Goal: Task Accomplishment & Management: Complete application form

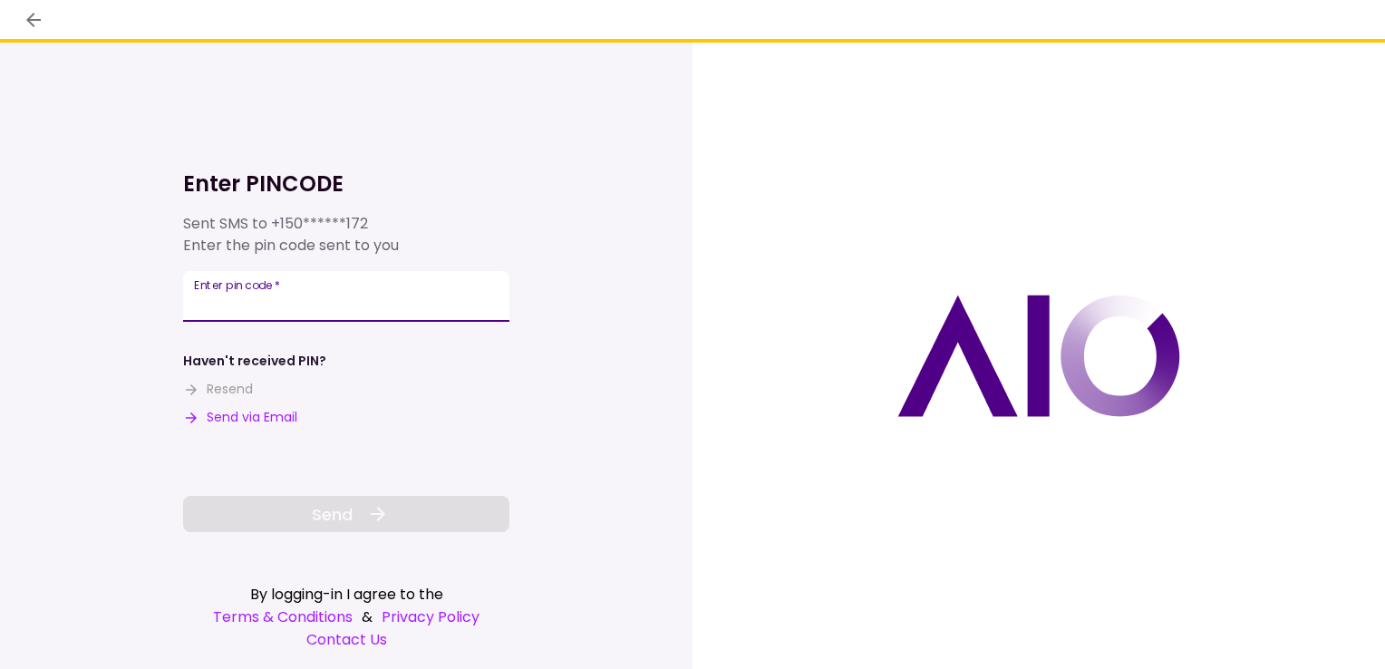
click at [476, 304] on input "Enter pin code   *" at bounding box center [346, 296] width 326 height 51
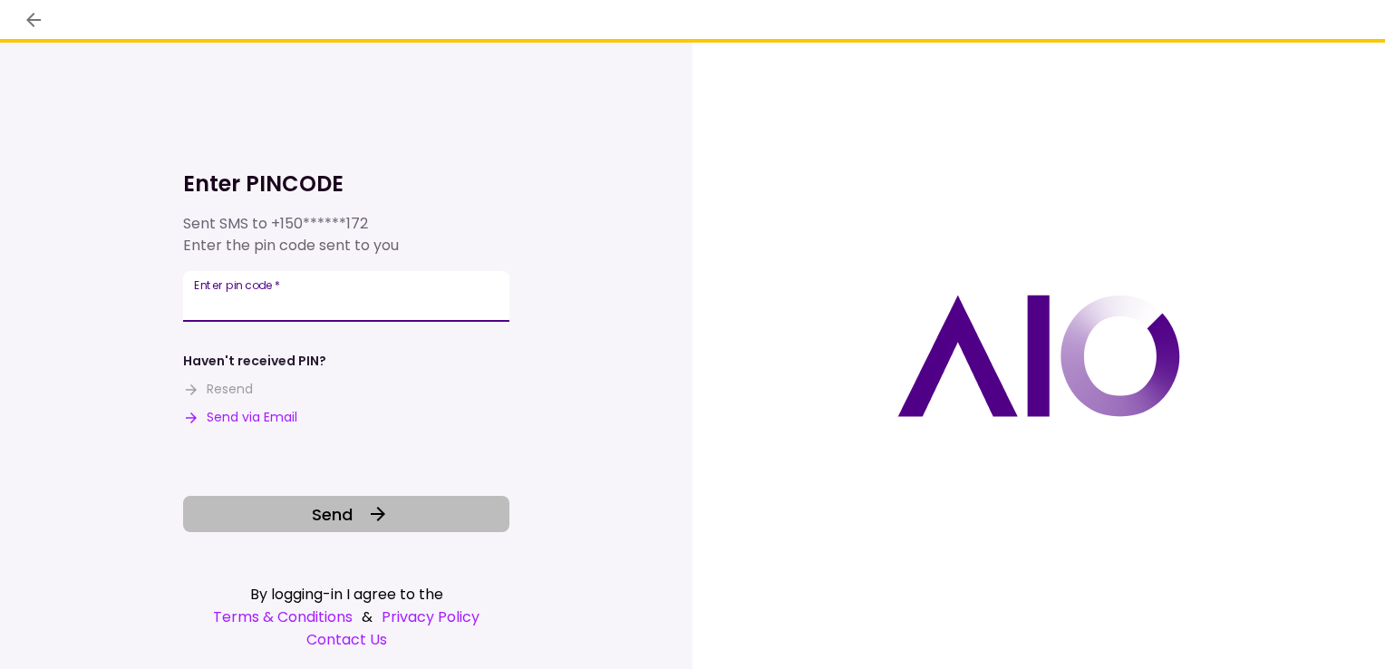
type input "******"
click at [381, 513] on icon at bounding box center [378, 514] width 15 height 15
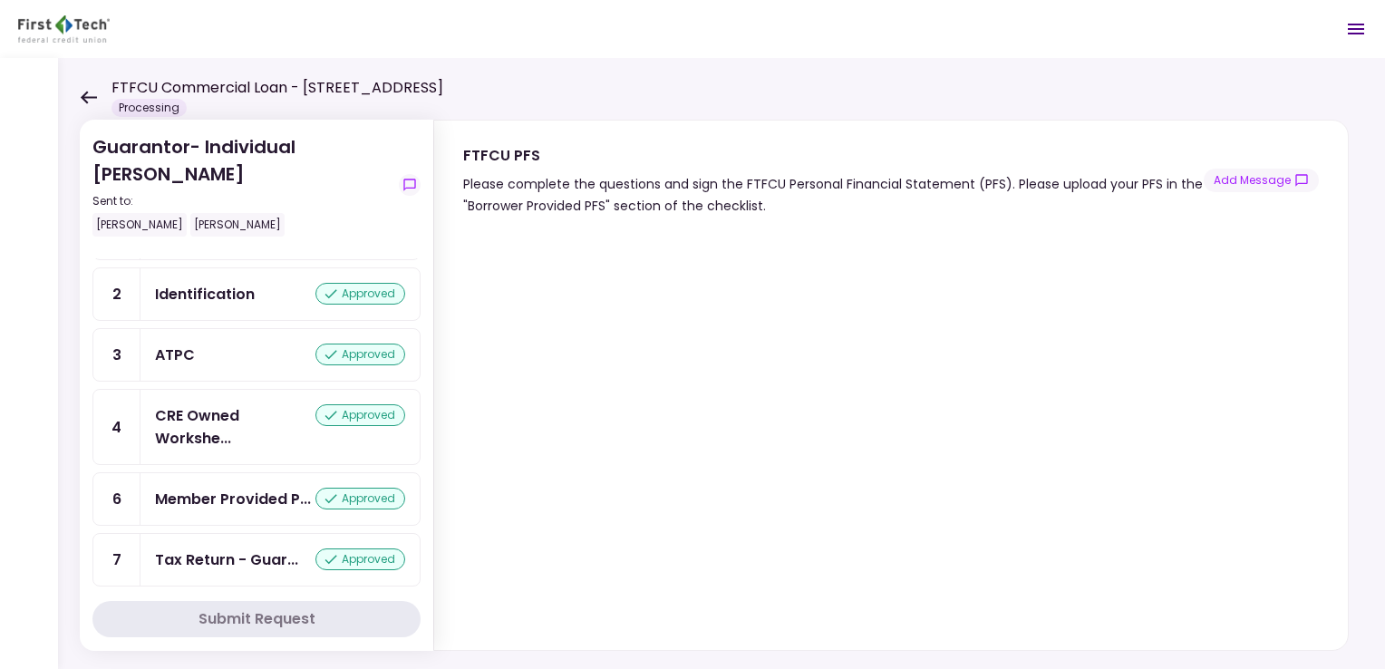
scroll to position [192, 0]
click at [1251, 179] on button "Add Message" at bounding box center [1261, 181] width 115 height 24
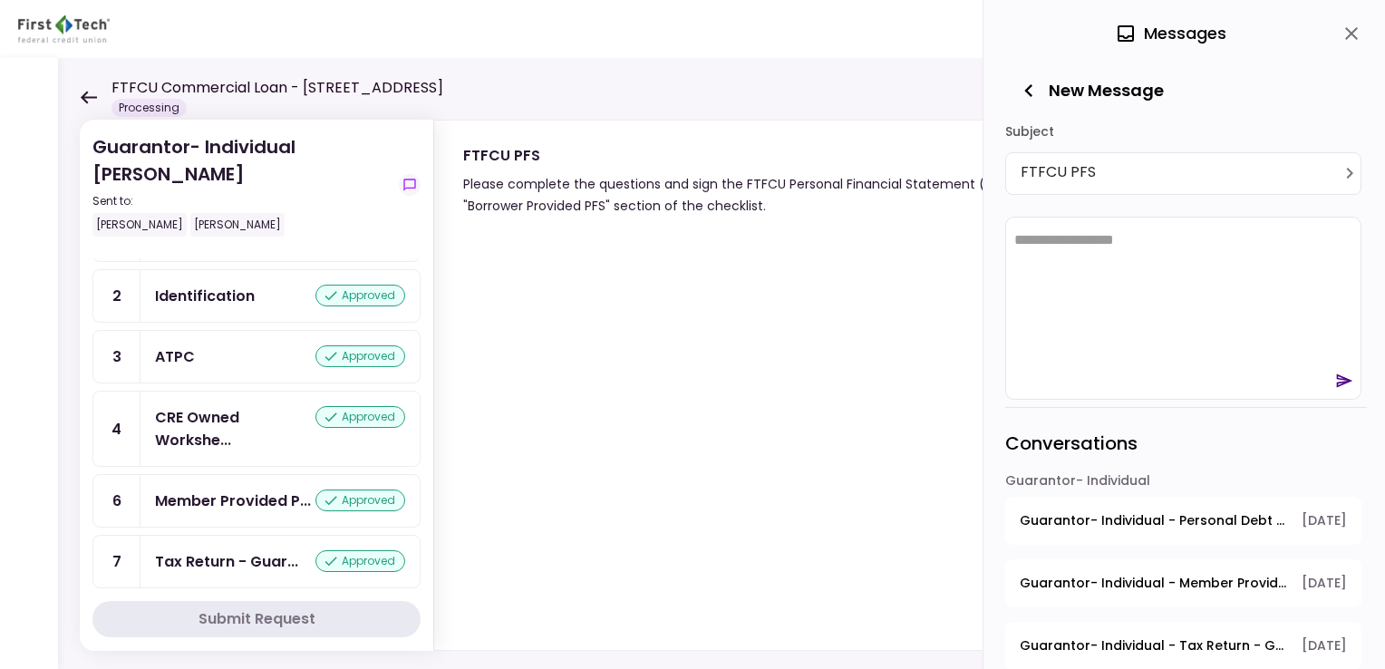
scroll to position [0, 0]
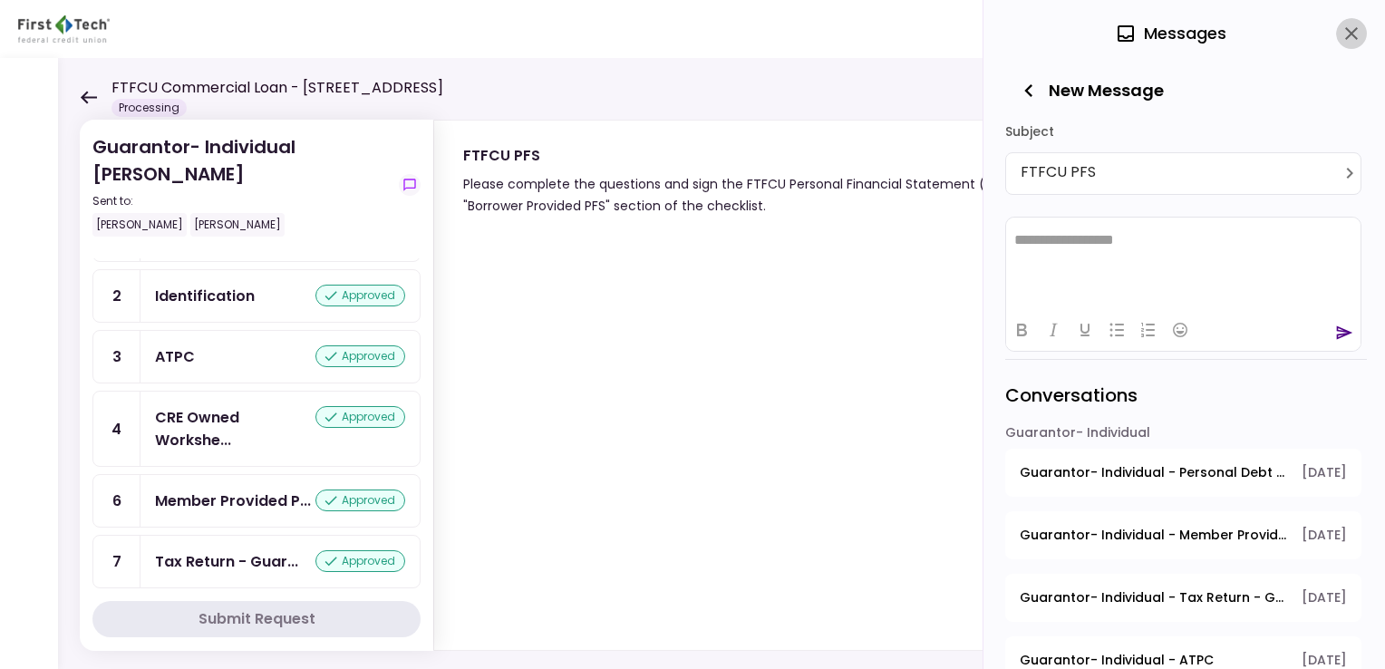
click at [1358, 34] on icon "close" at bounding box center [1351, 34] width 22 height 22
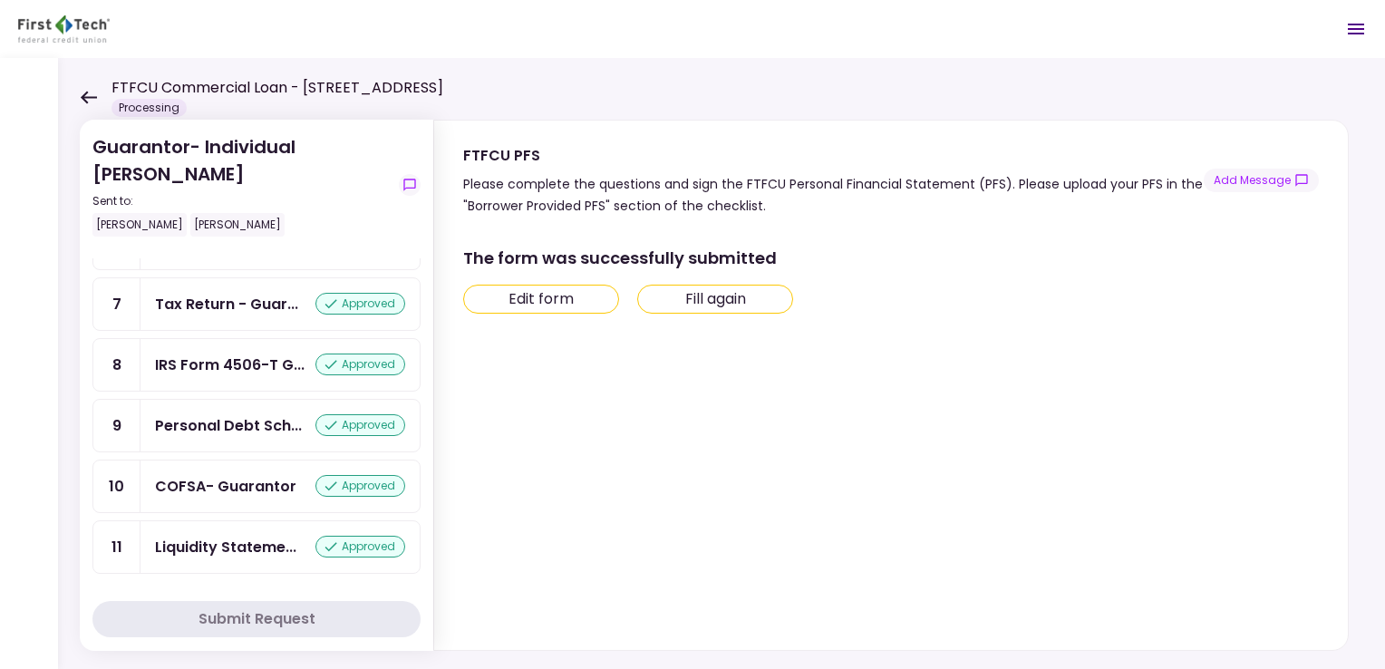
scroll to position [411, 0]
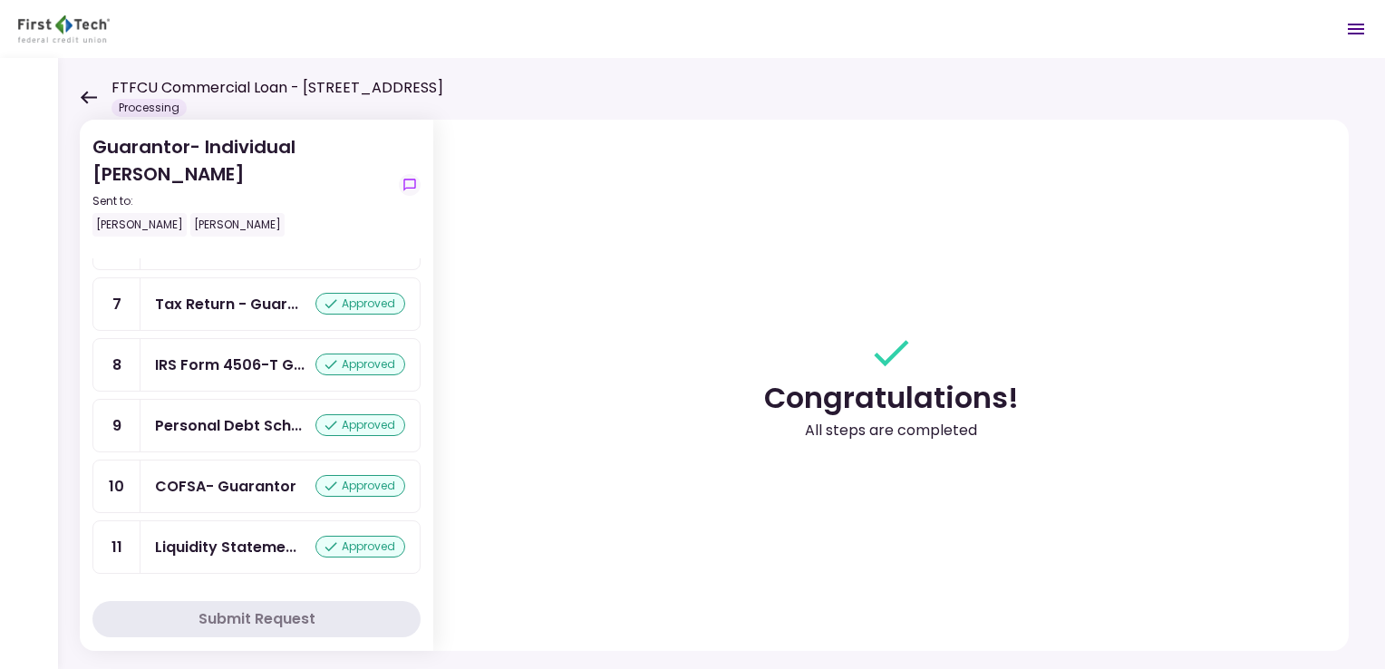
click at [91, 100] on icon at bounding box center [88, 98] width 17 height 14
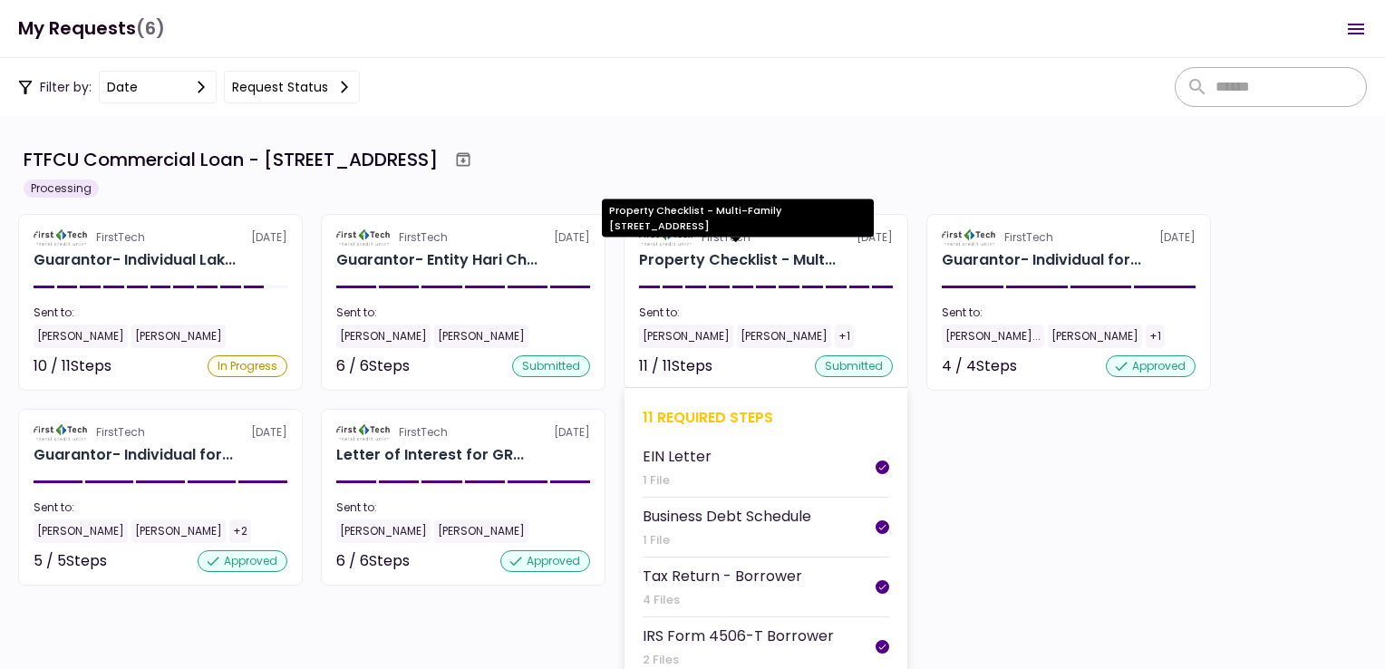
click at [778, 257] on div "Property Checklist - Mult..." at bounding box center [737, 260] width 197 height 22
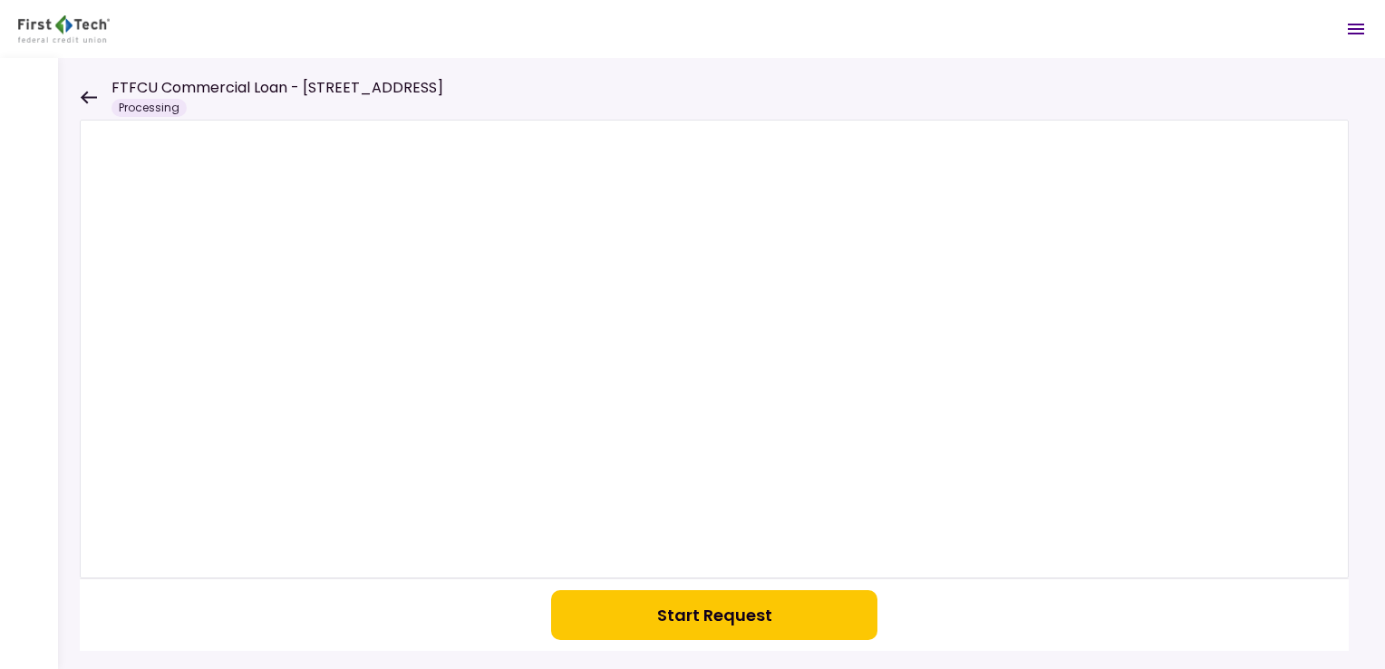
click at [90, 100] on icon at bounding box center [88, 98] width 17 height 14
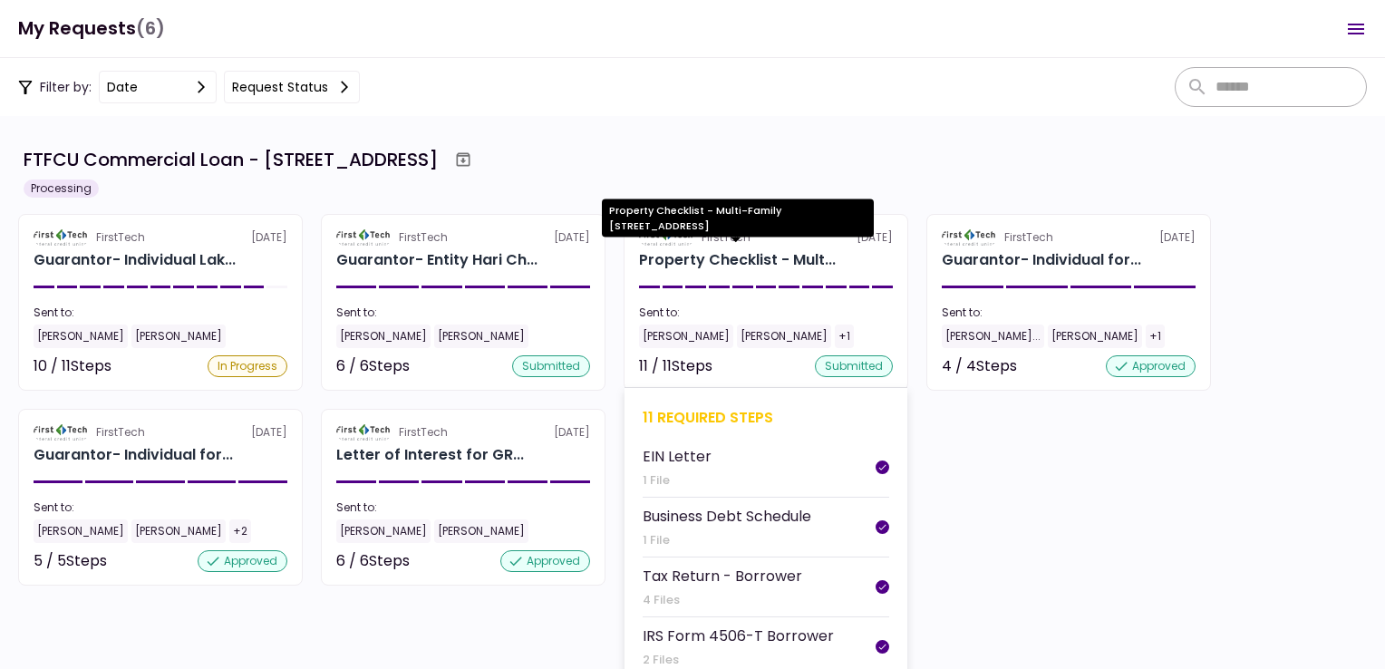
click at [682, 265] on div "Property Checklist - Mult..." at bounding box center [737, 260] width 197 height 22
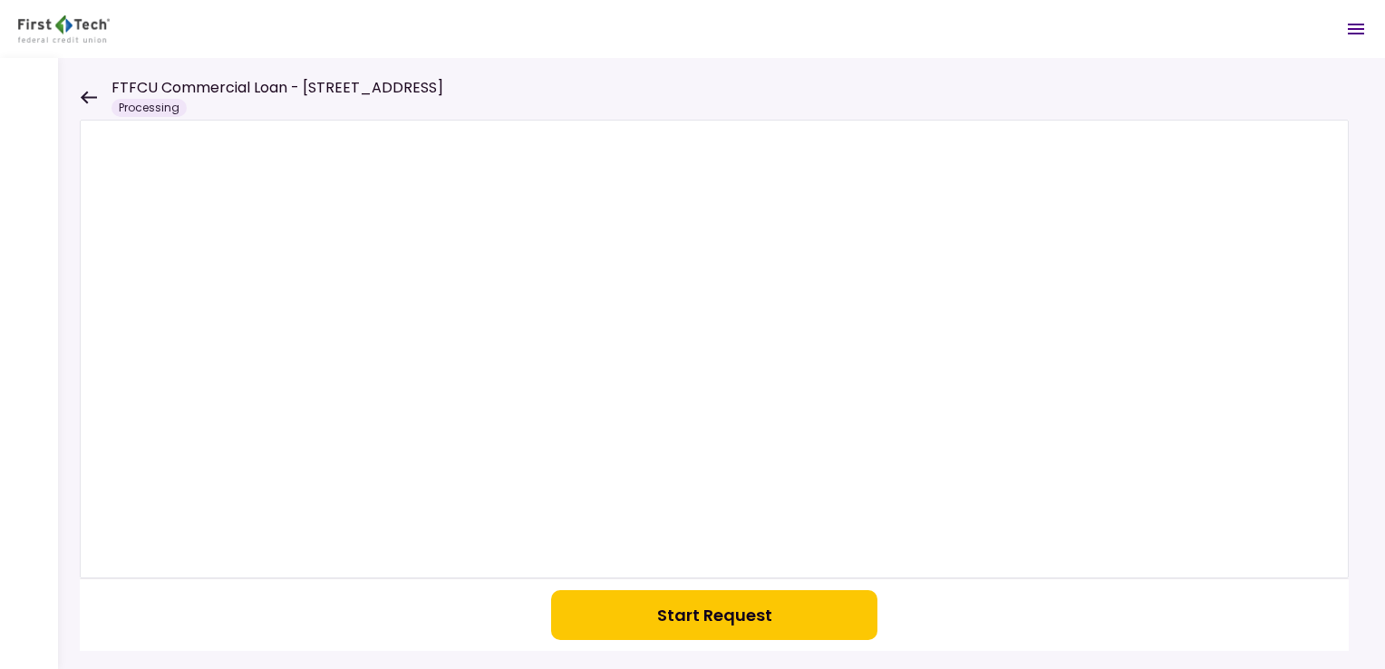
click at [94, 103] on div "FTFCU Commercial Loan - [STREET_ADDRESS] Processing" at bounding box center [261, 97] width 363 height 40
click at [90, 96] on icon at bounding box center [89, 97] width 16 height 13
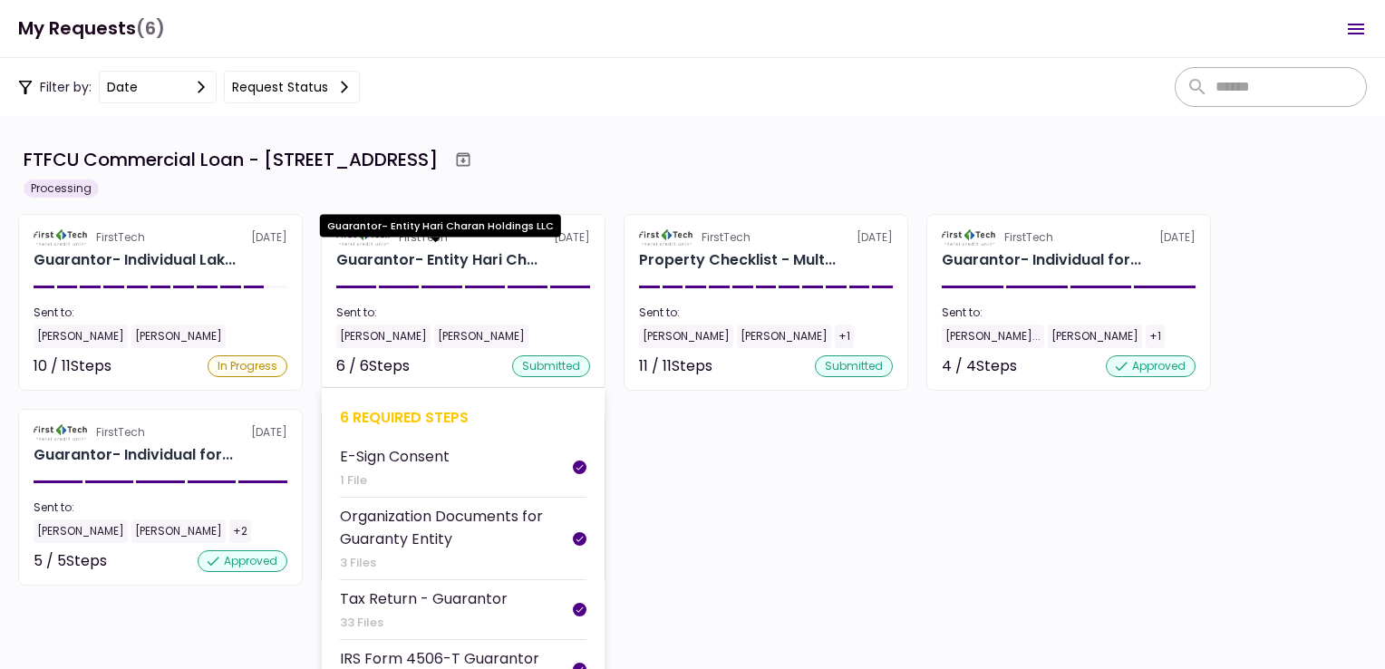
click at [489, 256] on div "Guarantor- Entity Hari Ch..." at bounding box center [436, 260] width 201 height 22
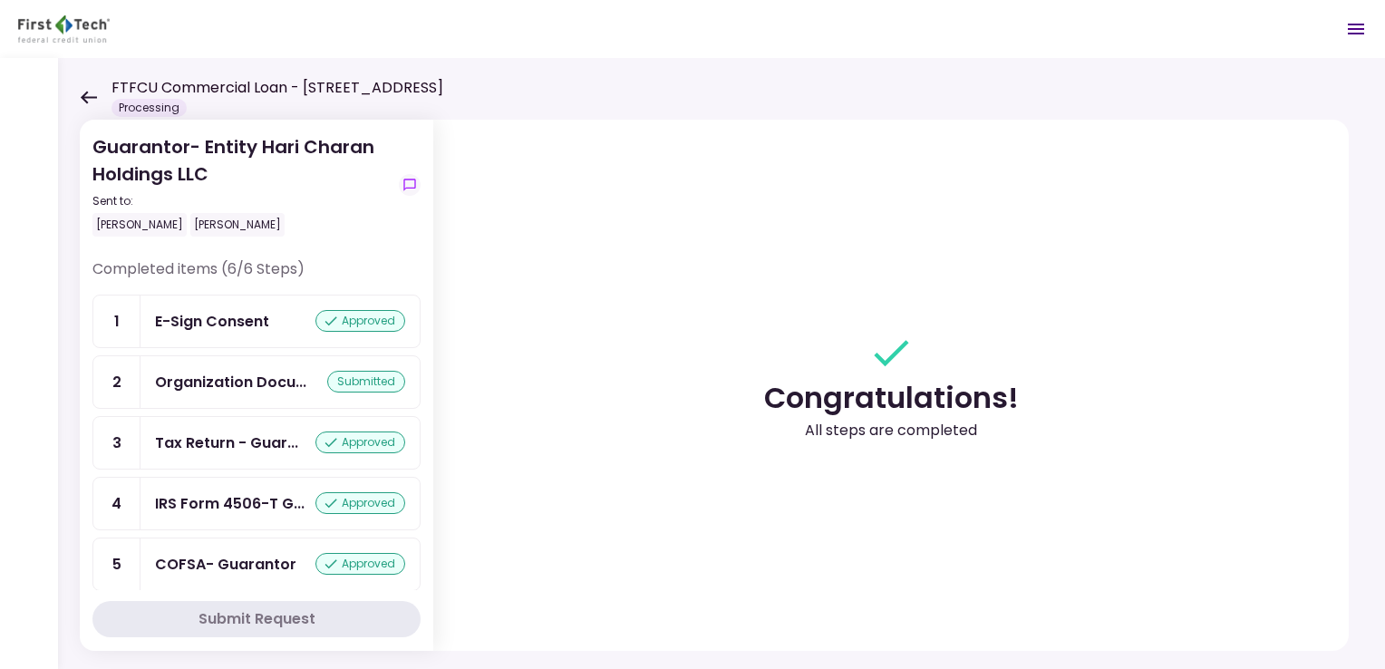
click at [89, 99] on icon at bounding box center [88, 98] width 17 height 14
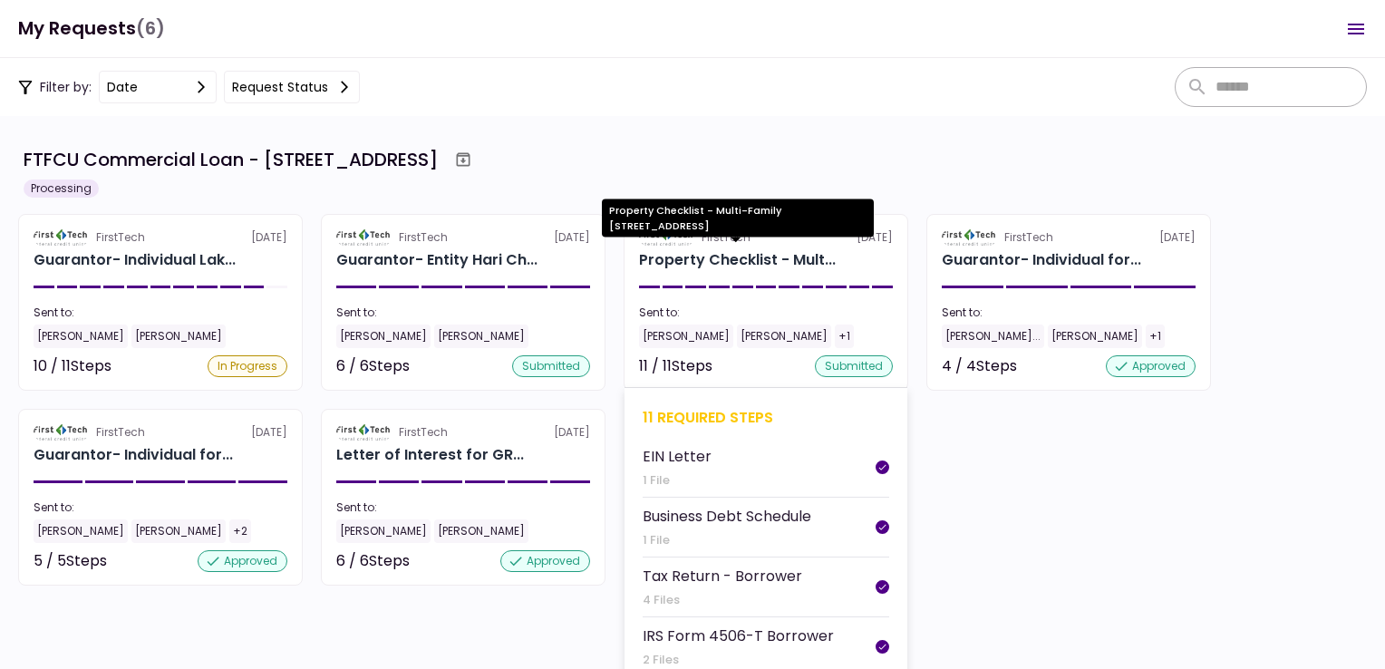
click at [714, 256] on div "Property Checklist - Mult..." at bounding box center [737, 260] width 197 height 22
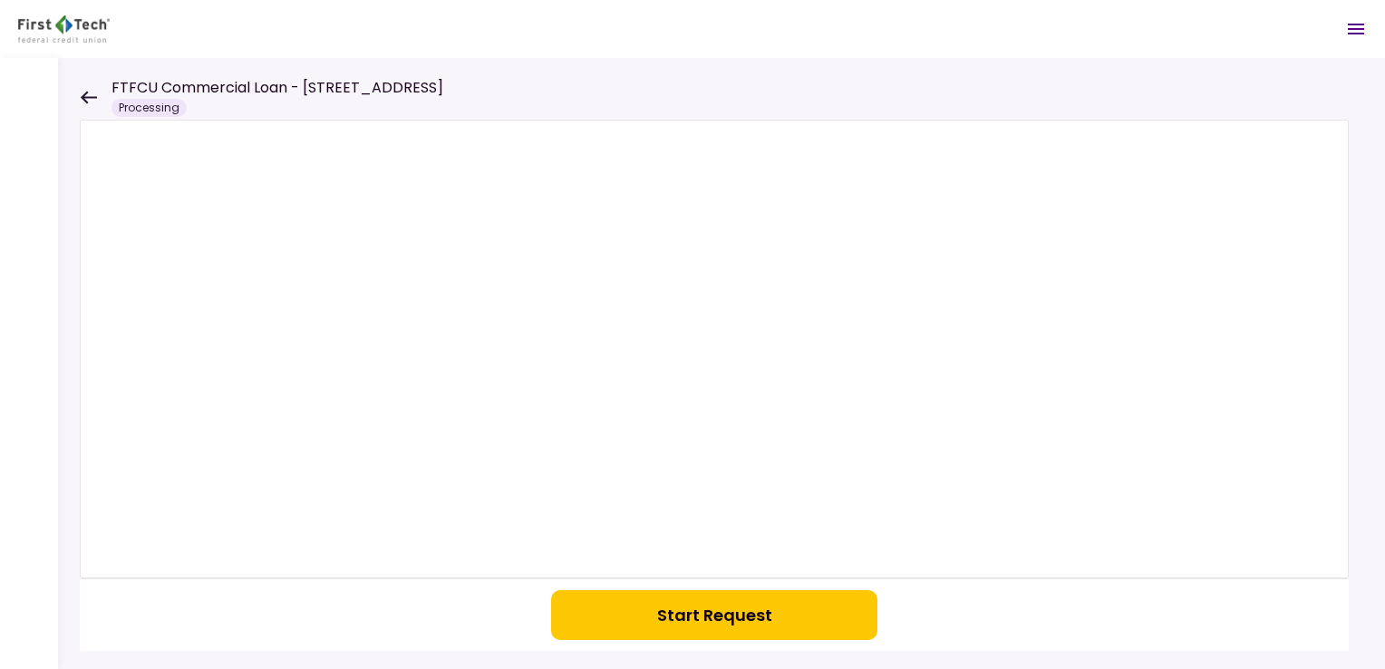
click at [90, 96] on icon at bounding box center [89, 97] width 16 height 13
